Goal: Find specific page/section: Find specific page/section

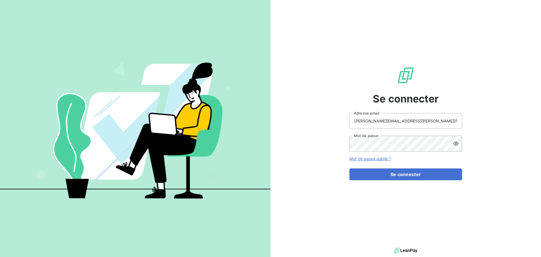
click at [385, 174] on button "Se connecter" at bounding box center [405, 174] width 113 height 12
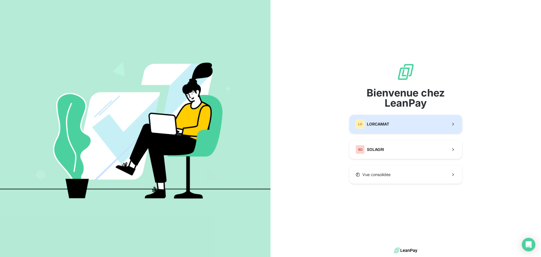
click at [385, 126] on span "LORCAMAT" at bounding box center [378, 124] width 22 height 6
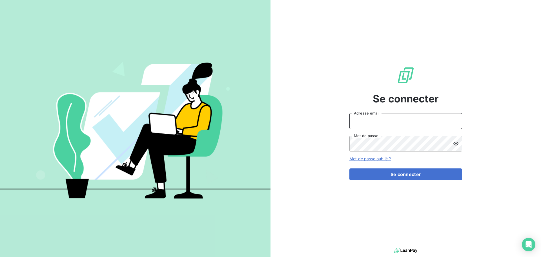
type input "[PERSON_NAME][EMAIL_ADDRESS][PERSON_NAME][PERSON_NAME][DOMAIN_NAME]"
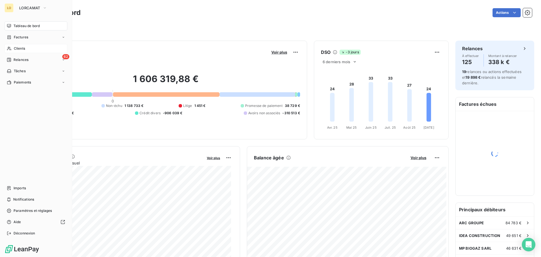
click at [24, 49] on span "Clients" at bounding box center [19, 48] width 11 height 5
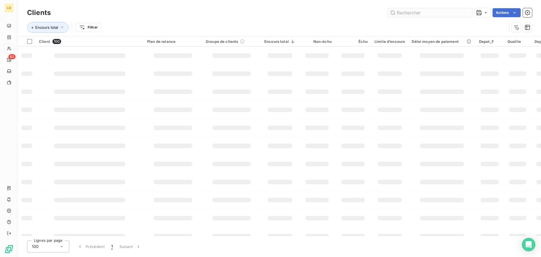
click at [421, 14] on input "text" at bounding box center [430, 12] width 85 height 9
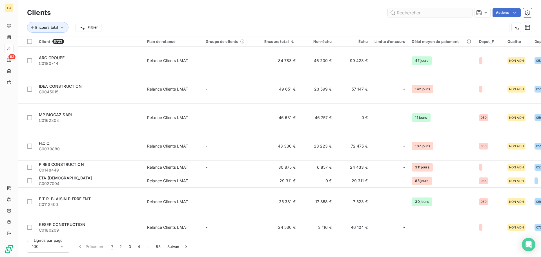
click at [417, 15] on input "text" at bounding box center [430, 12] width 85 height 9
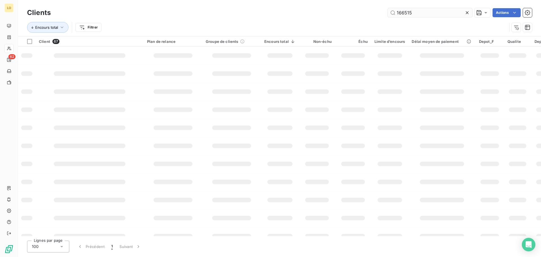
type input "166515"
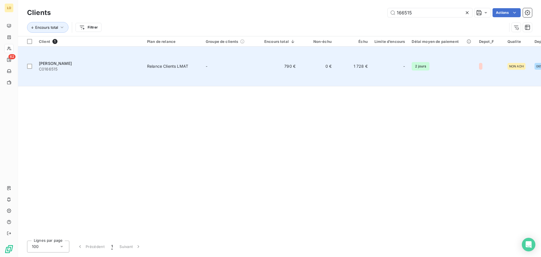
click at [63, 61] on span "[PERSON_NAME]" at bounding box center [55, 63] width 33 height 5
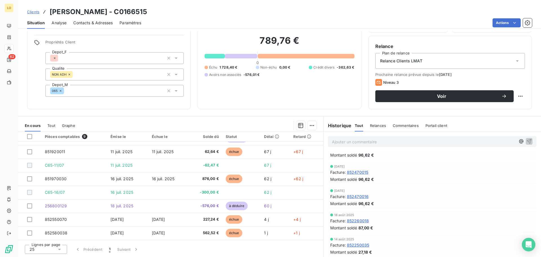
scroll to position [113, 0]
